Goal: Find specific page/section: Find specific page/section

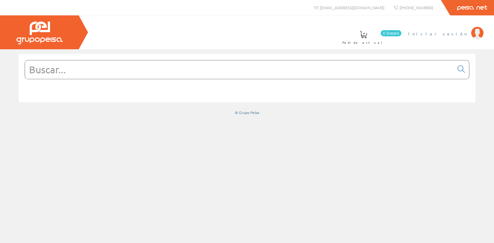
click at [454, 35] on span "Iniciar sesión" at bounding box center [438, 34] width 60 height 6
click at [451, 33] on span "Mario Samso" at bounding box center [439, 34] width 56 height 6
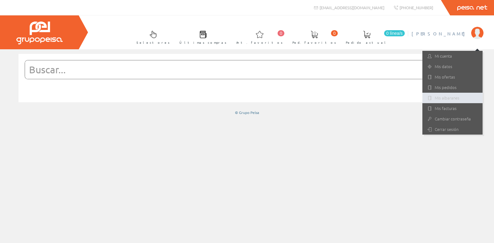
click at [447, 95] on link "Mis albaranes" at bounding box center [452, 98] width 60 height 10
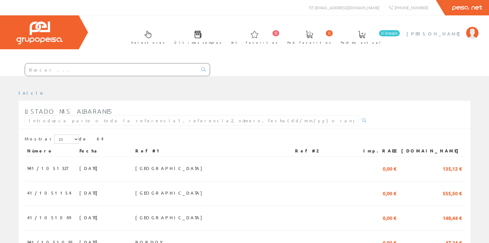
click at [453, 33] on span "Mario Samso" at bounding box center [434, 34] width 56 height 6
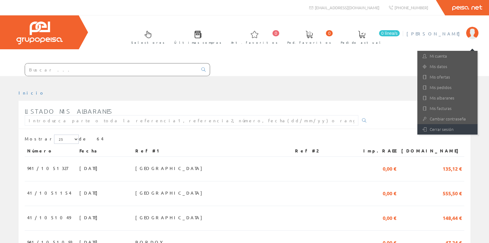
click at [437, 130] on link "Cerrar sesión" at bounding box center [447, 129] width 60 height 10
